Goal: Information Seeking & Learning: Learn about a topic

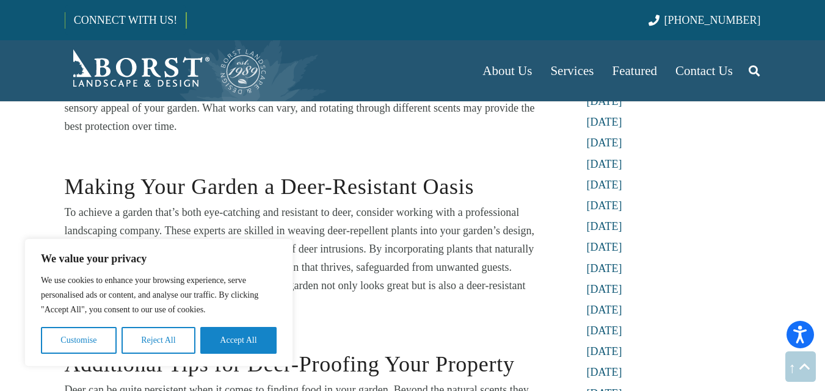
scroll to position [2996, 0]
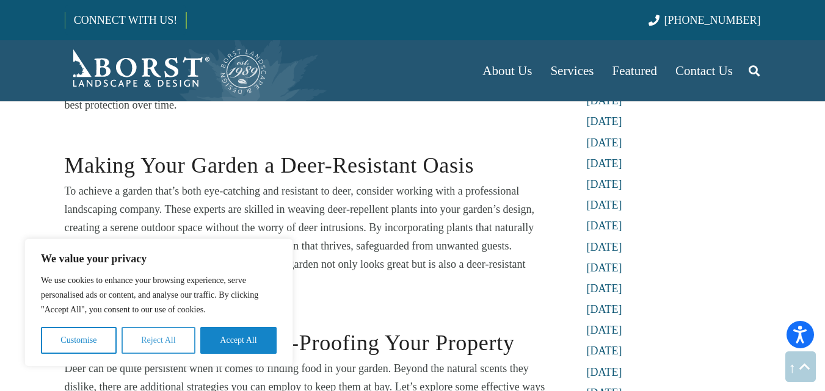
click at [157, 341] on button "Reject All" at bounding box center [159, 340] width 74 height 27
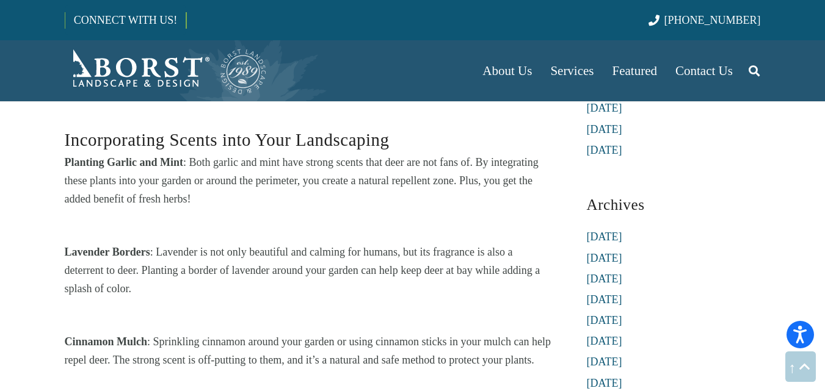
scroll to position [2629, 0]
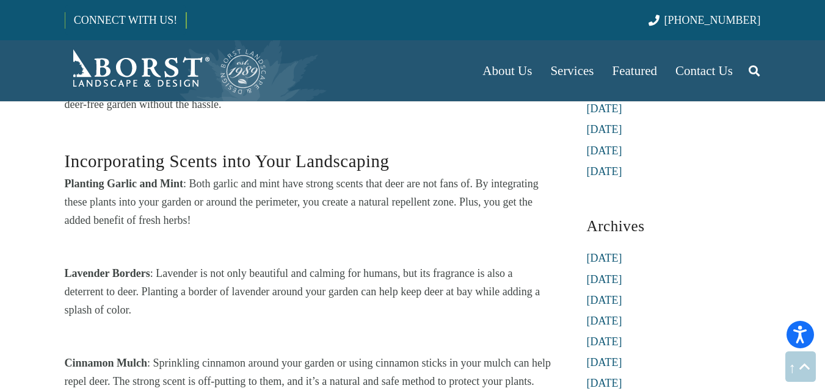
click at [297, 258] on div "Planting Garlic and Mint : Both garlic and mint have strong scents that deer ar…" at bounding box center [308, 220] width 487 height 90
drag, startPoint x: 295, startPoint y: 258, endPoint x: 259, endPoint y: 266, distance: 36.3
click at [294, 258] on div "Planting Garlic and Mint : Both garlic and mint have strong scents that deer ar…" at bounding box center [308, 220] width 487 height 90
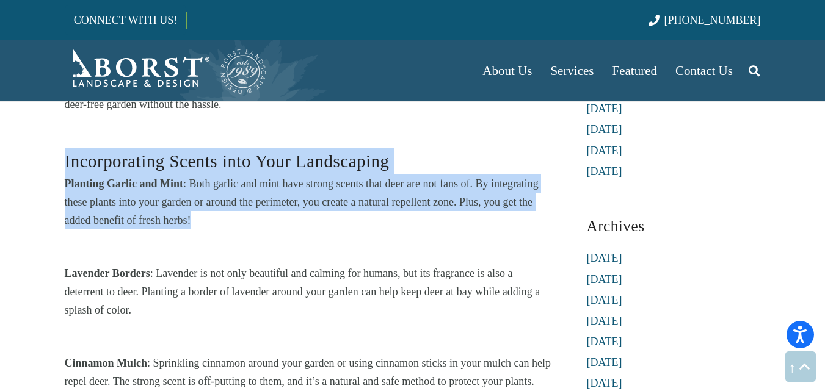
drag, startPoint x: 189, startPoint y: 239, endPoint x: 52, endPoint y: 189, distance: 146.2
copy div "Incorporating Scents into Your Landscaping Planting Garlic and Mint : Both garl…"
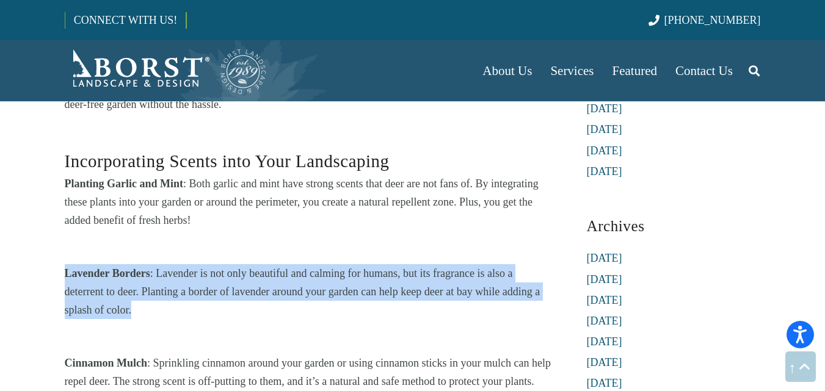
drag, startPoint x: 143, startPoint y: 333, endPoint x: 62, endPoint y: 299, distance: 88.1
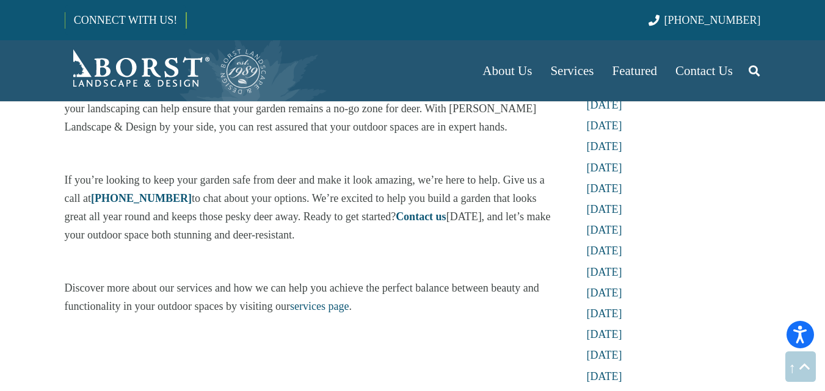
scroll to position [4705, 0]
